Goal: Transaction & Acquisition: Download file/media

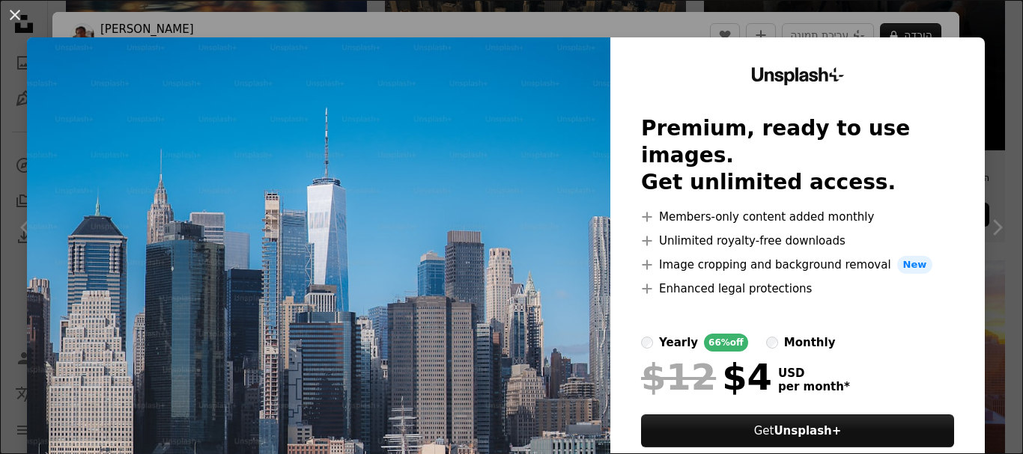
scroll to position [524, 0]
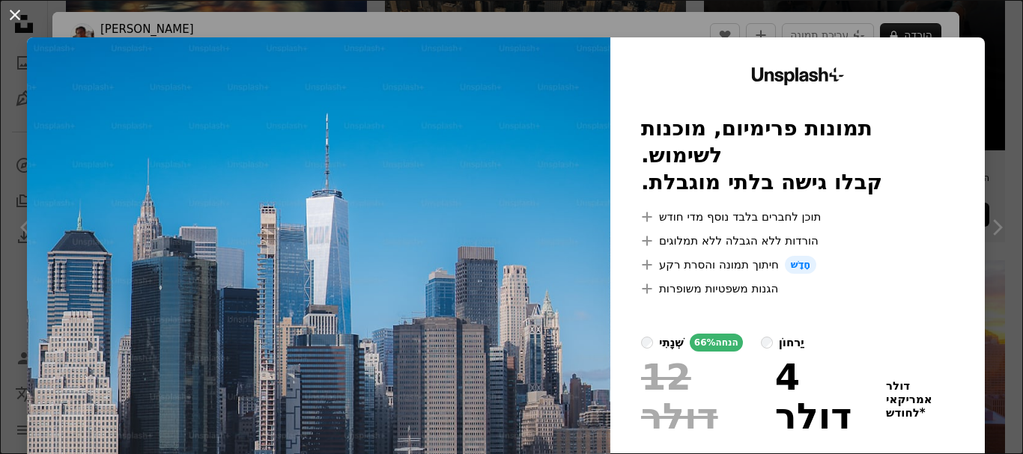
click at [15, 10] on button "An X shape" at bounding box center [15, 15] width 18 height 18
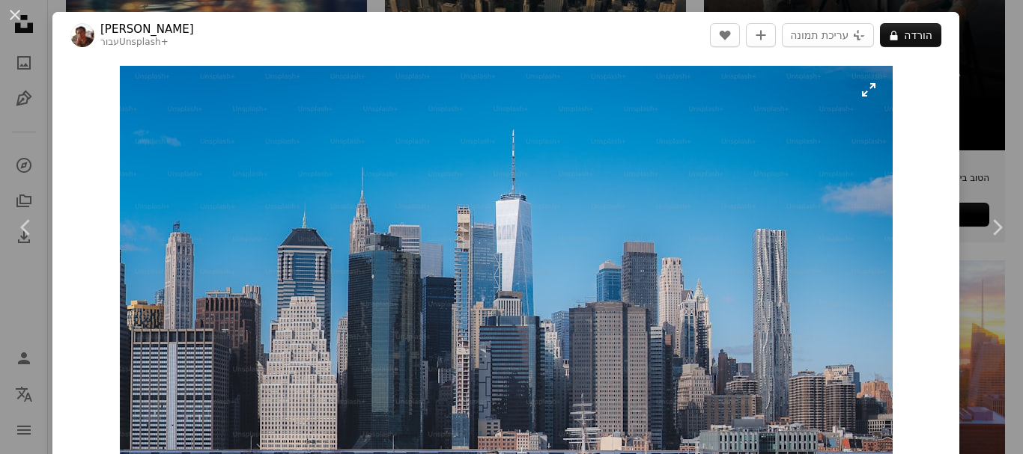
click at [858, 92] on img "הגדלה של תמונה זו" at bounding box center [506, 283] width 773 height 434
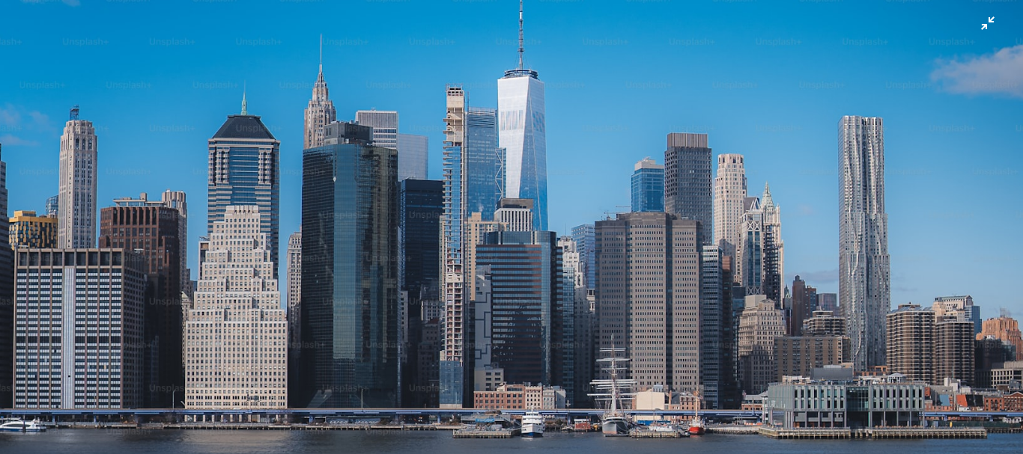
scroll to position [108, 0]
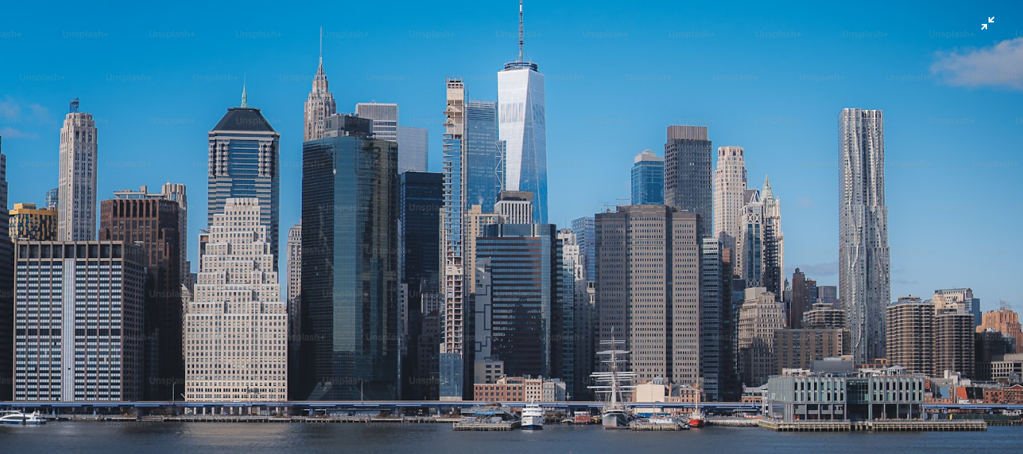
click at [975, 22] on img "Zoom out on this image" at bounding box center [511, 179] width 1024 height 576
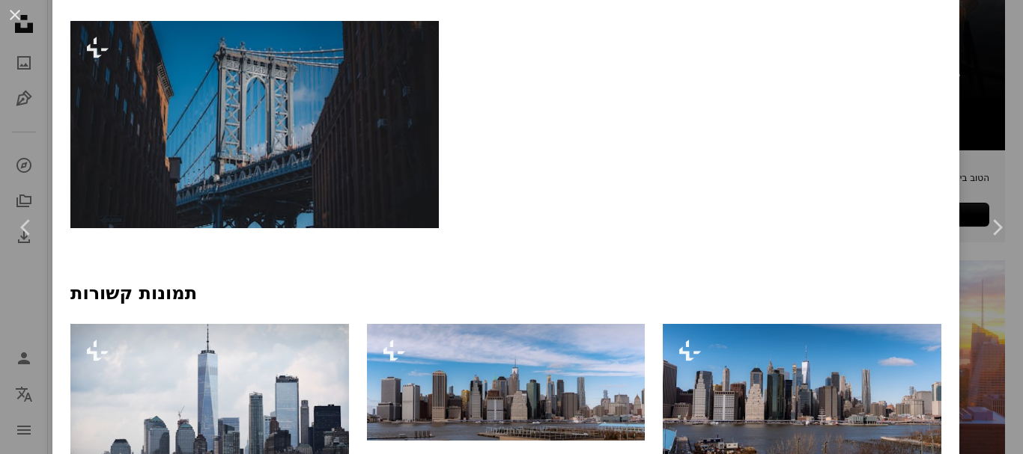
scroll to position [945, 0]
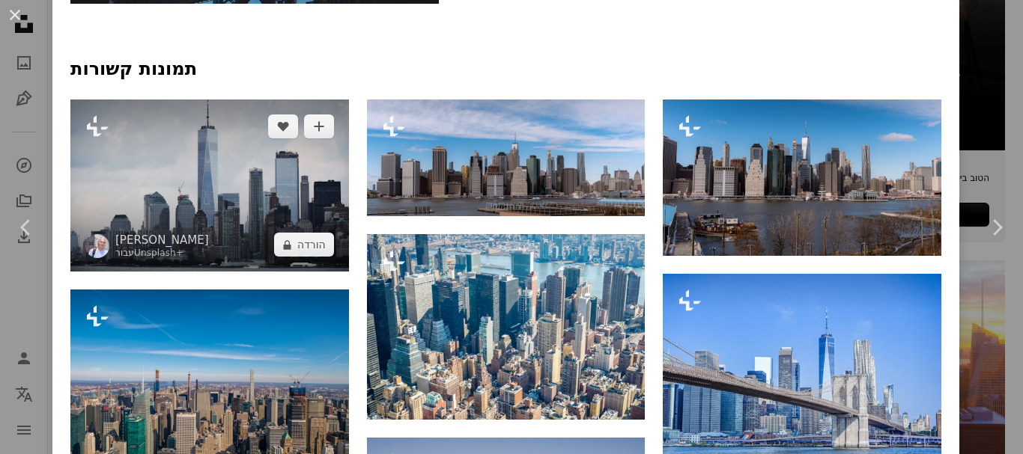
click at [149, 199] on img at bounding box center [209, 186] width 279 height 172
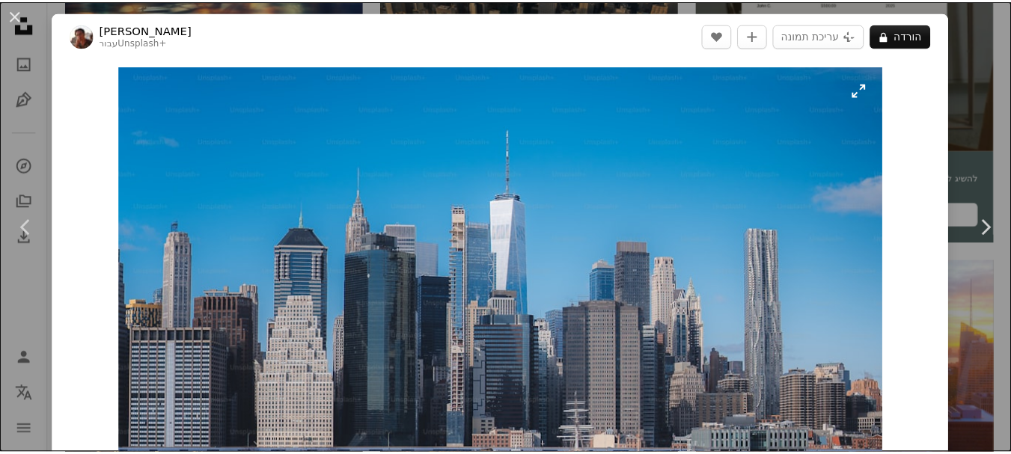
scroll to position [150, 0]
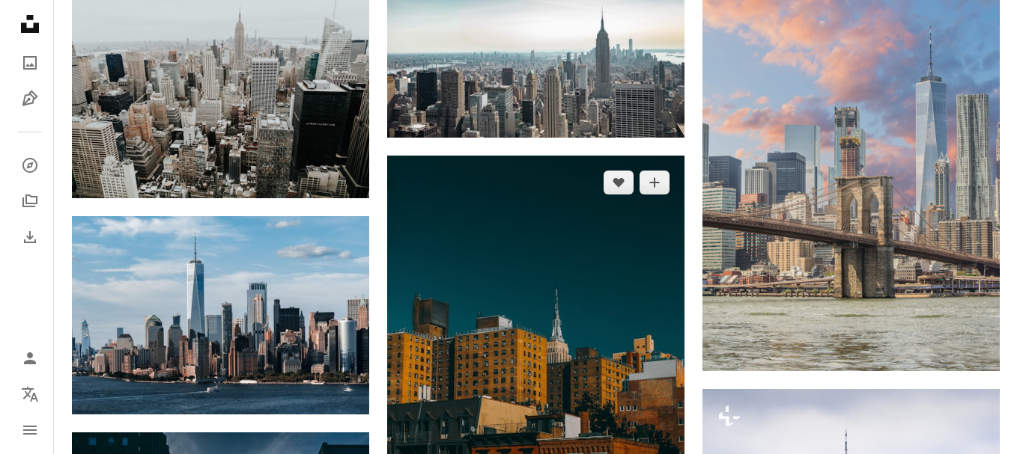
scroll to position [1797, 0]
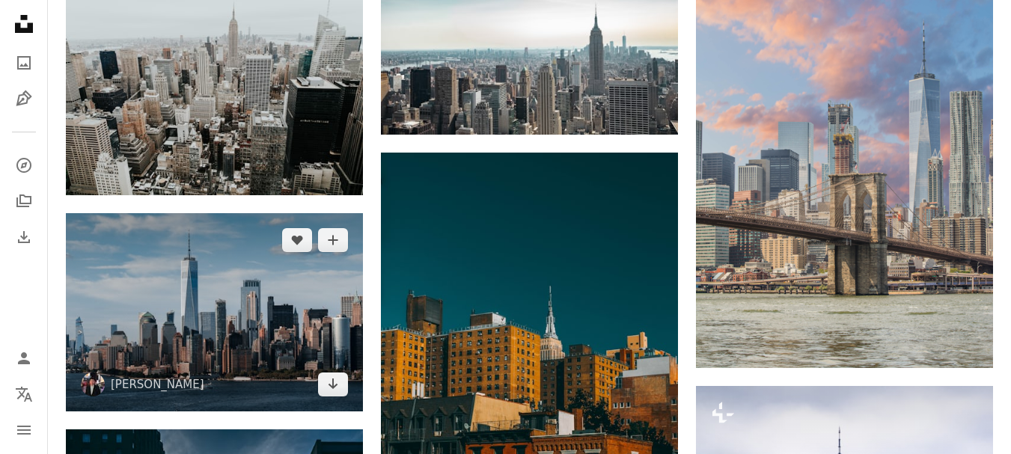
click at [299, 335] on img at bounding box center [214, 312] width 297 height 198
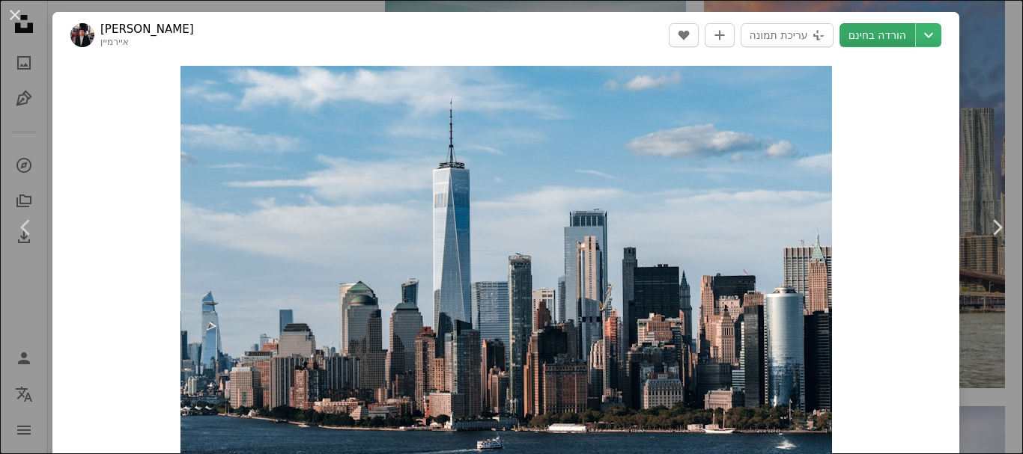
click at [879, 38] on font "הורדה בחינם" at bounding box center [877, 35] width 58 height 12
